Goal: Navigation & Orientation: Find specific page/section

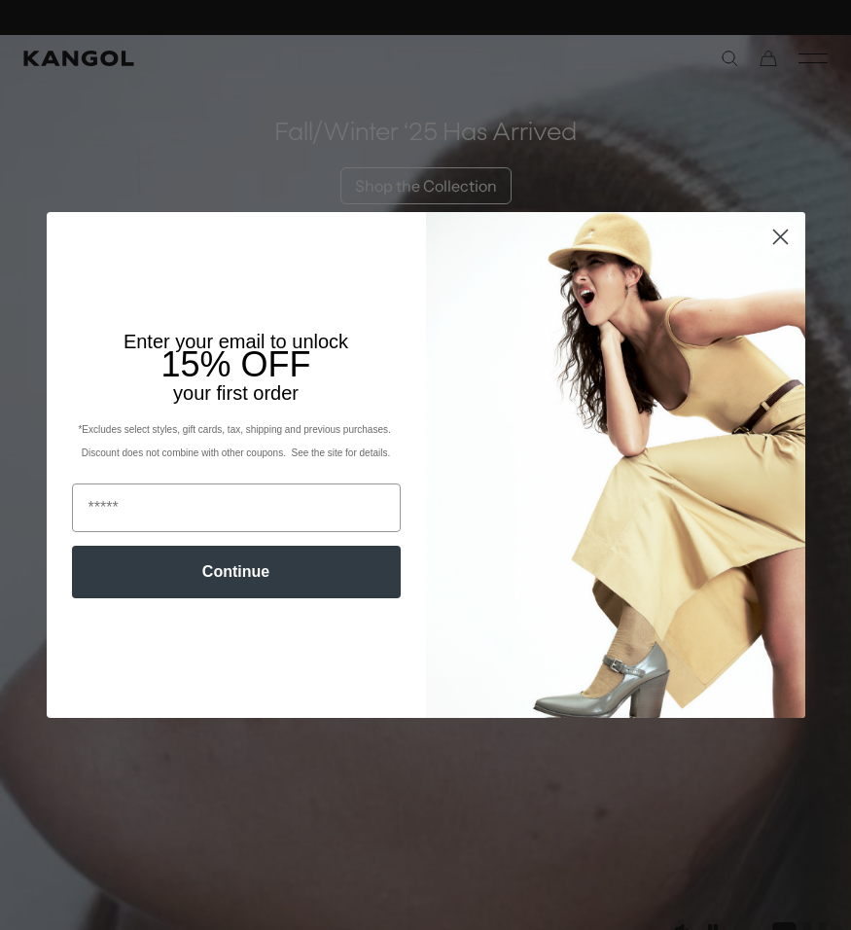
click at [777, 237] on icon "Close dialog" at bounding box center [780, 236] width 14 height 14
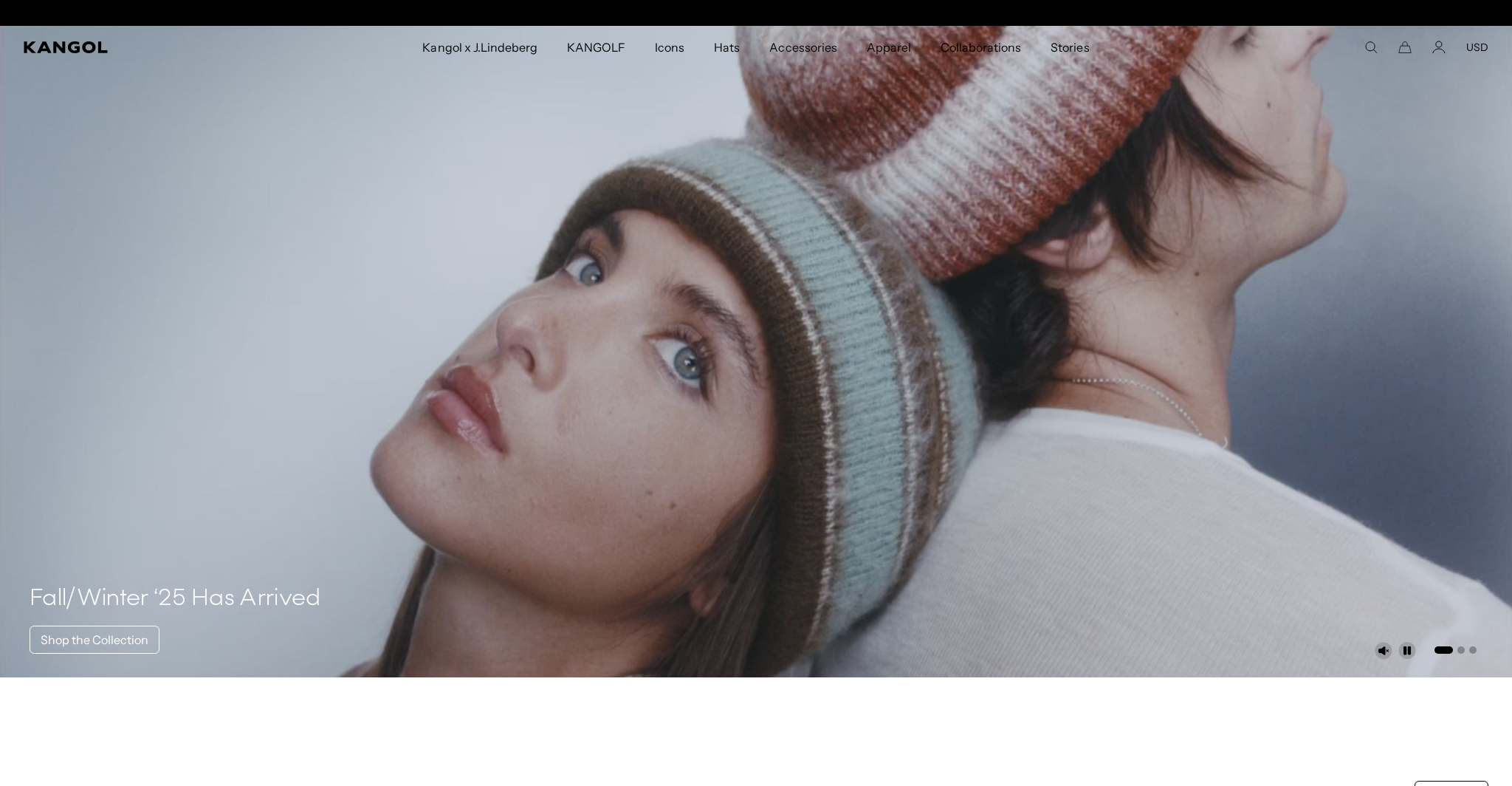
scroll to position [0, 305]
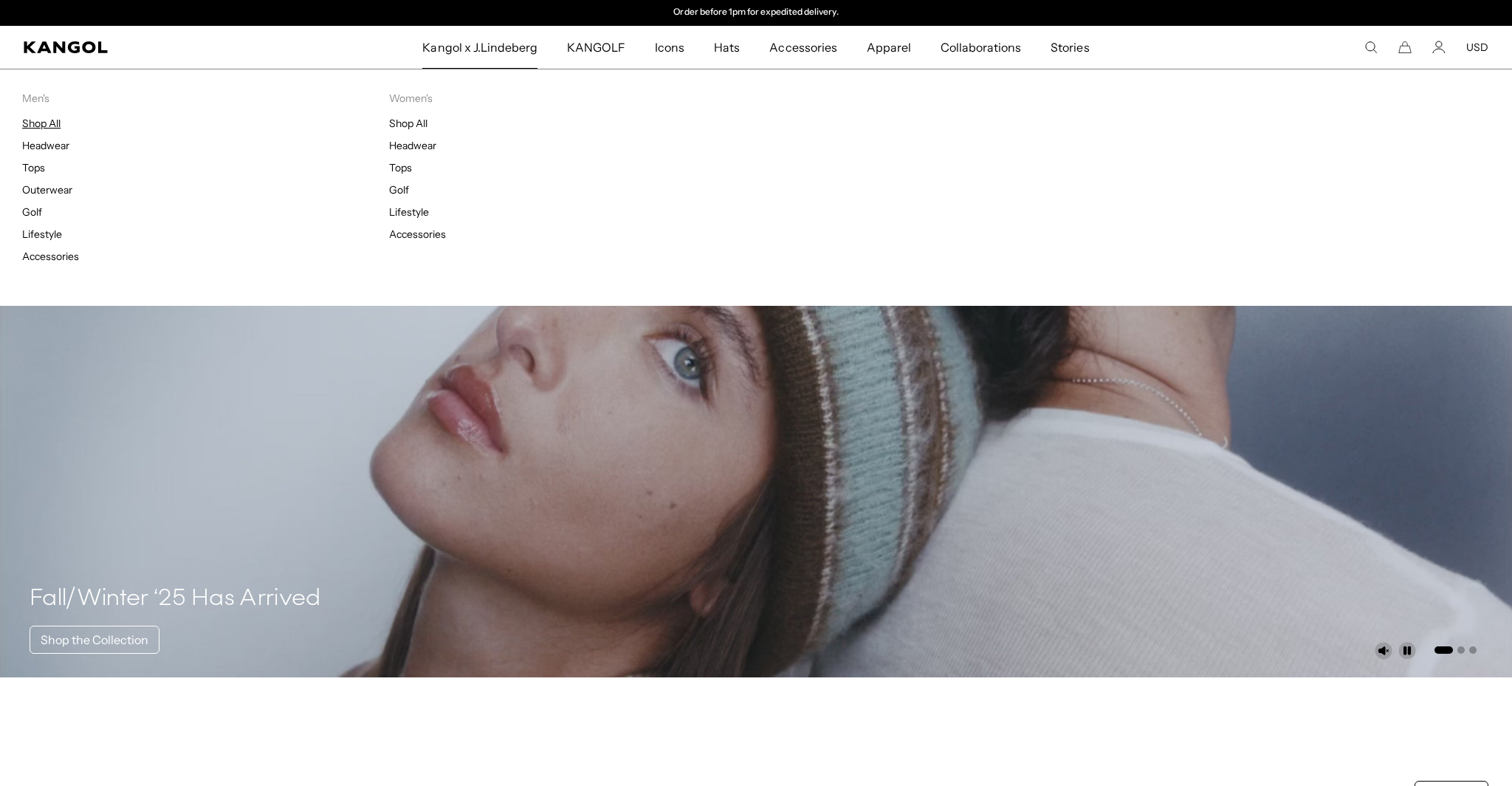
click at [30, 118] on link "Shop All" at bounding box center [41, 124] width 39 height 14
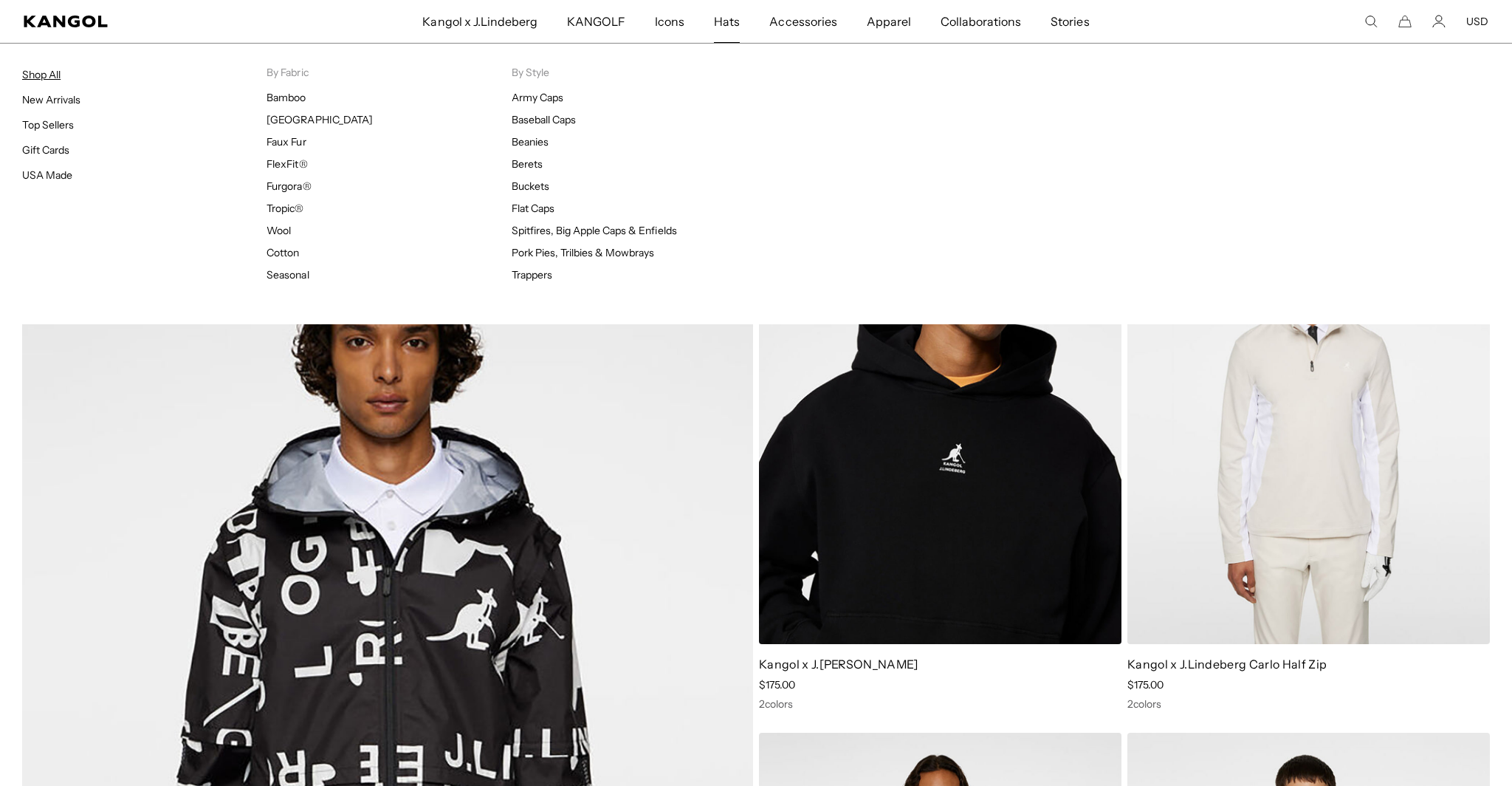
click at [46, 75] on link "Shop All" at bounding box center [41, 74] width 39 height 14
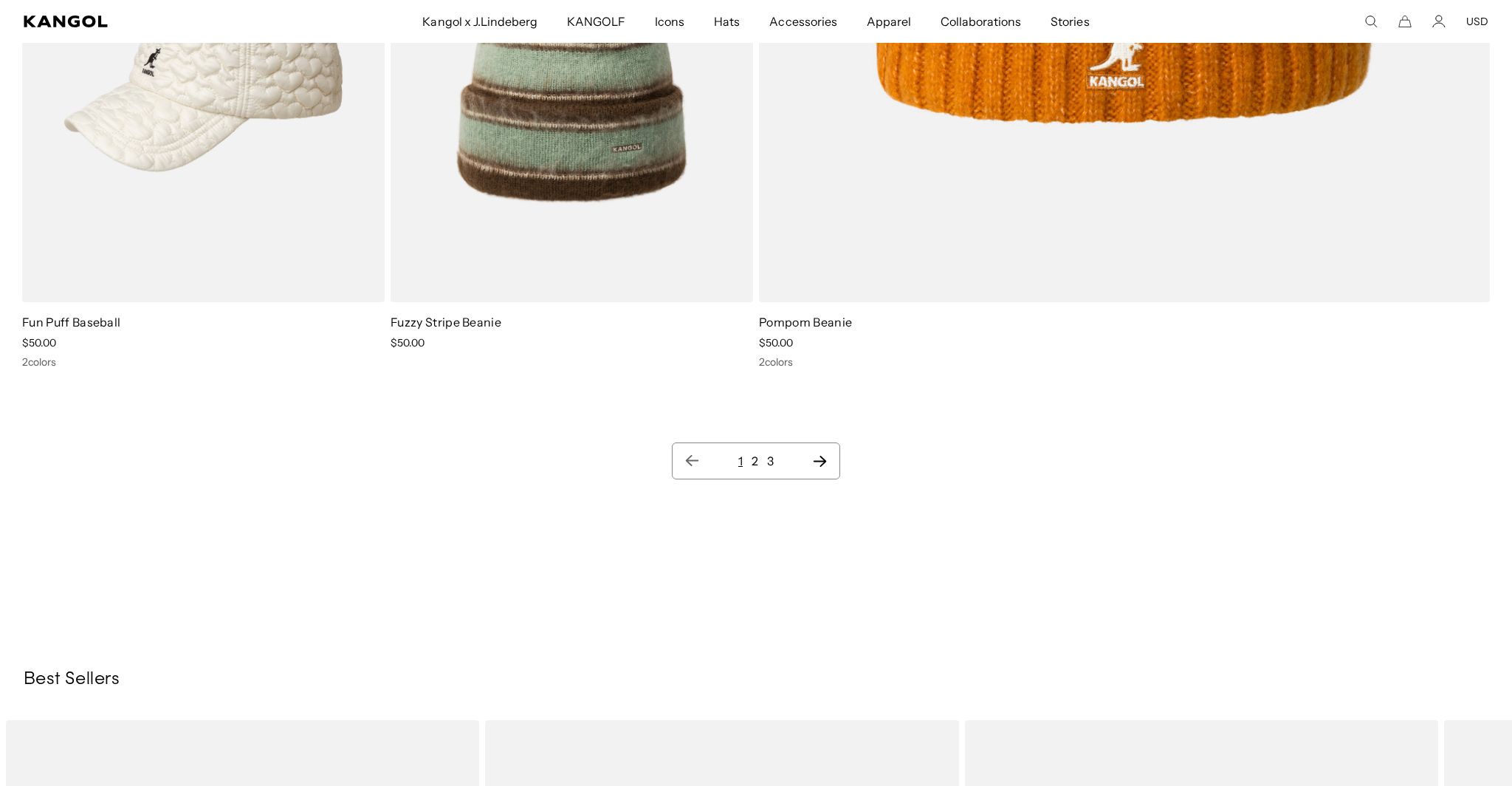
click at [819, 463] on icon "Next page" at bounding box center [820, 460] width 15 height 14
